Goal: Transaction & Acquisition: Obtain resource

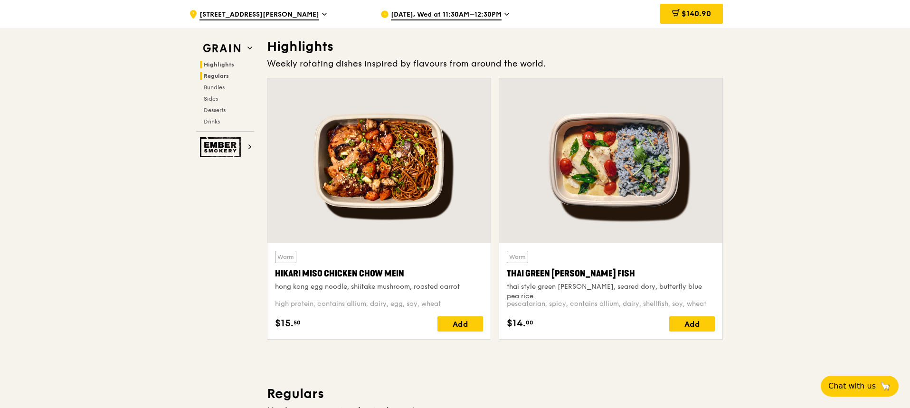
click at [216, 72] on h2 "Regulars" at bounding box center [227, 76] width 54 height 8
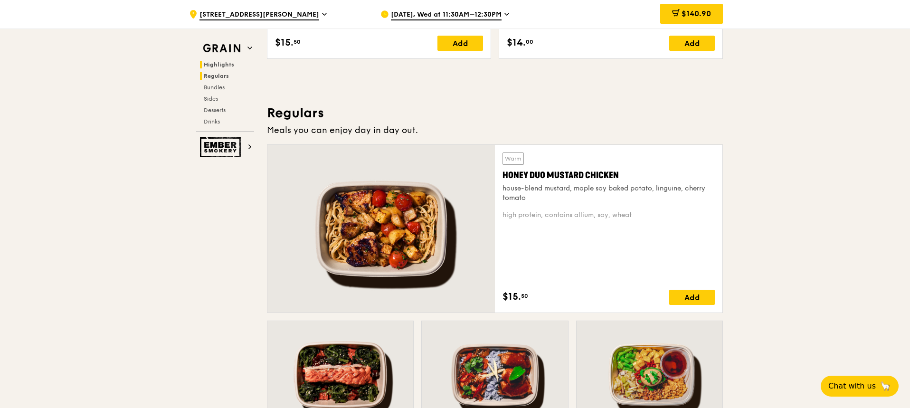
scroll to position [615, 0]
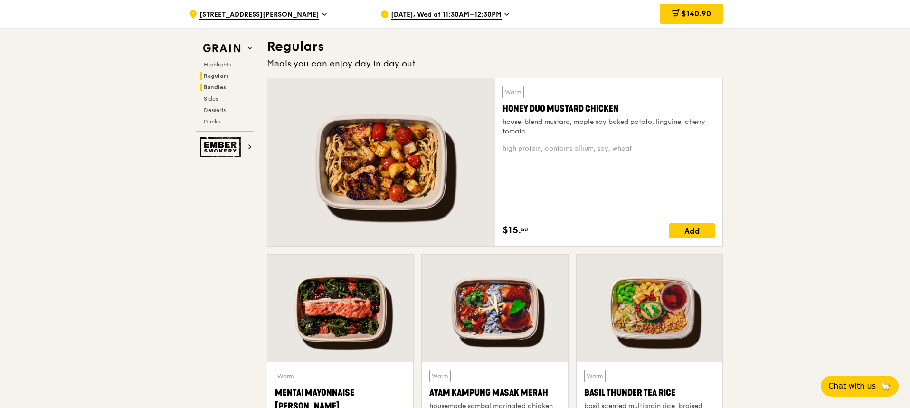
click at [214, 87] on span "Bundles" at bounding box center [215, 87] width 22 height 7
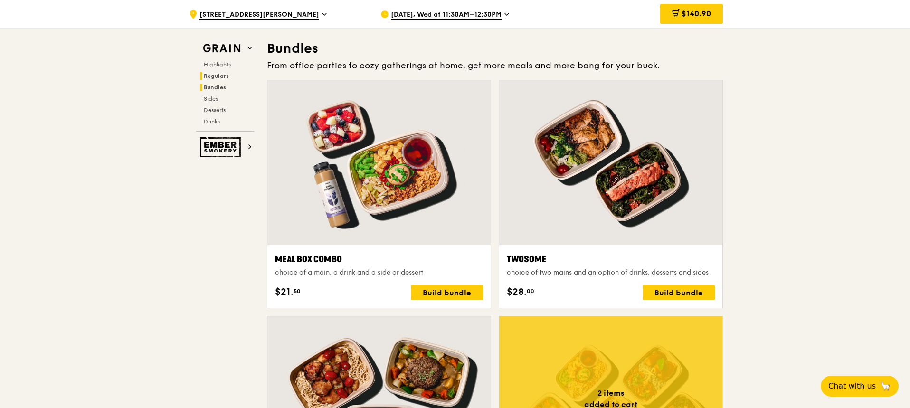
scroll to position [1359, 0]
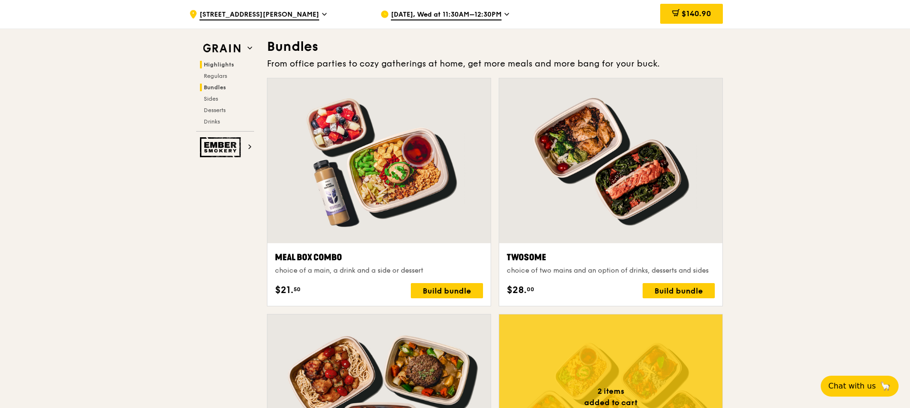
click at [228, 66] on span "Highlights" at bounding box center [219, 64] width 30 height 7
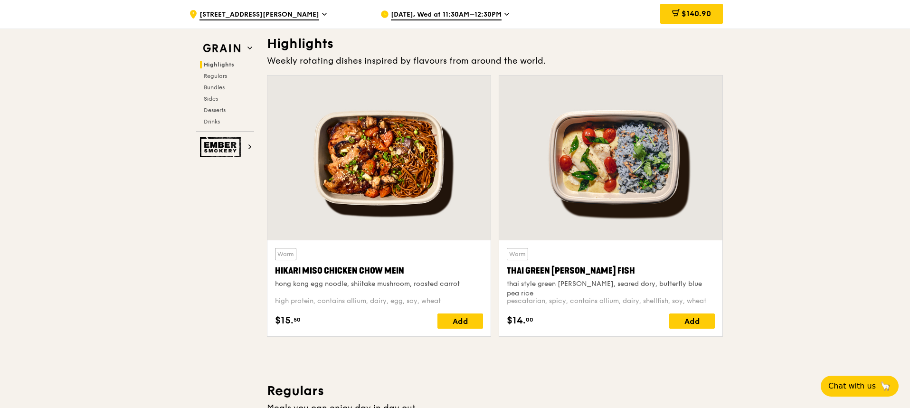
scroll to position [268, 0]
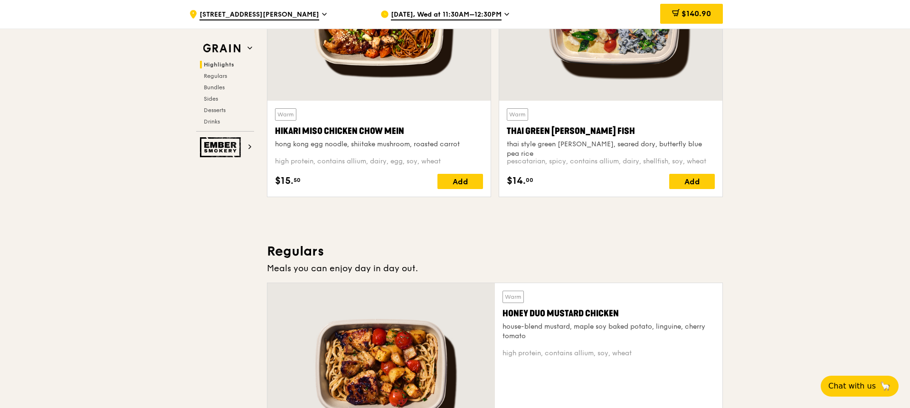
scroll to position [78, 0]
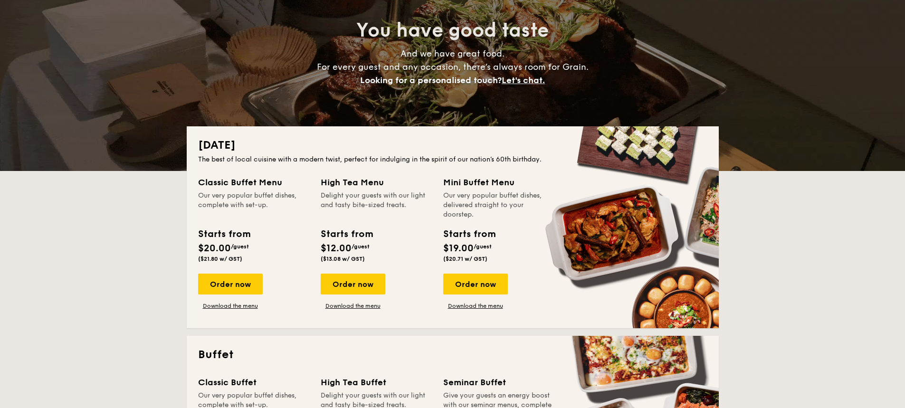
scroll to position [143, 0]
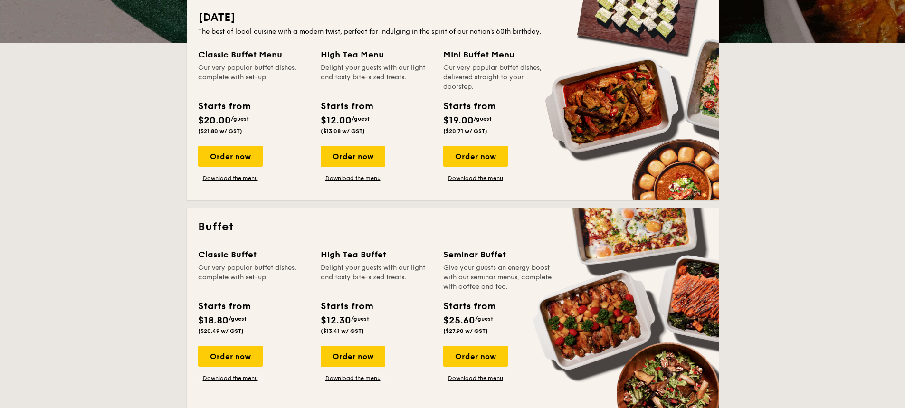
scroll to position [238, 0]
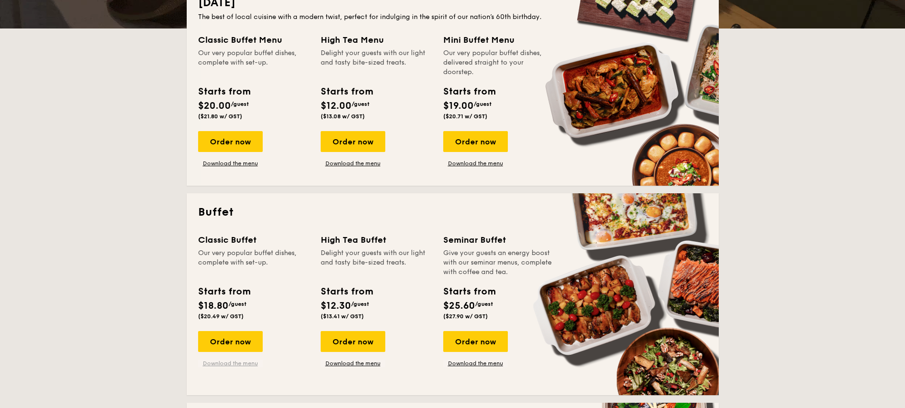
click at [236, 366] on link "Download the menu" at bounding box center [230, 364] width 65 height 8
